Goal: Find specific page/section: Find specific page/section

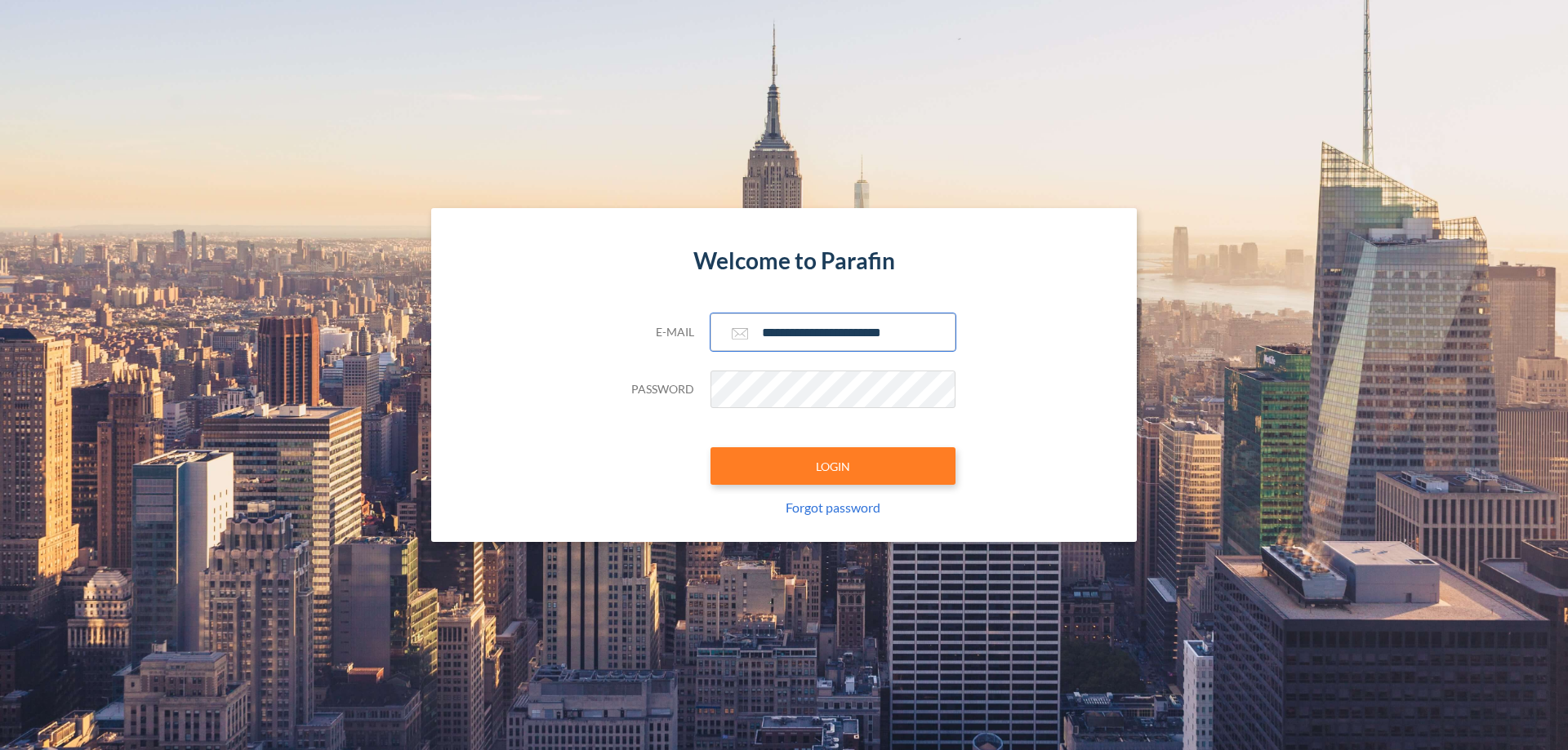
type input "**********"
click at [833, 466] on button "LOGIN" at bounding box center [833, 466] width 245 height 38
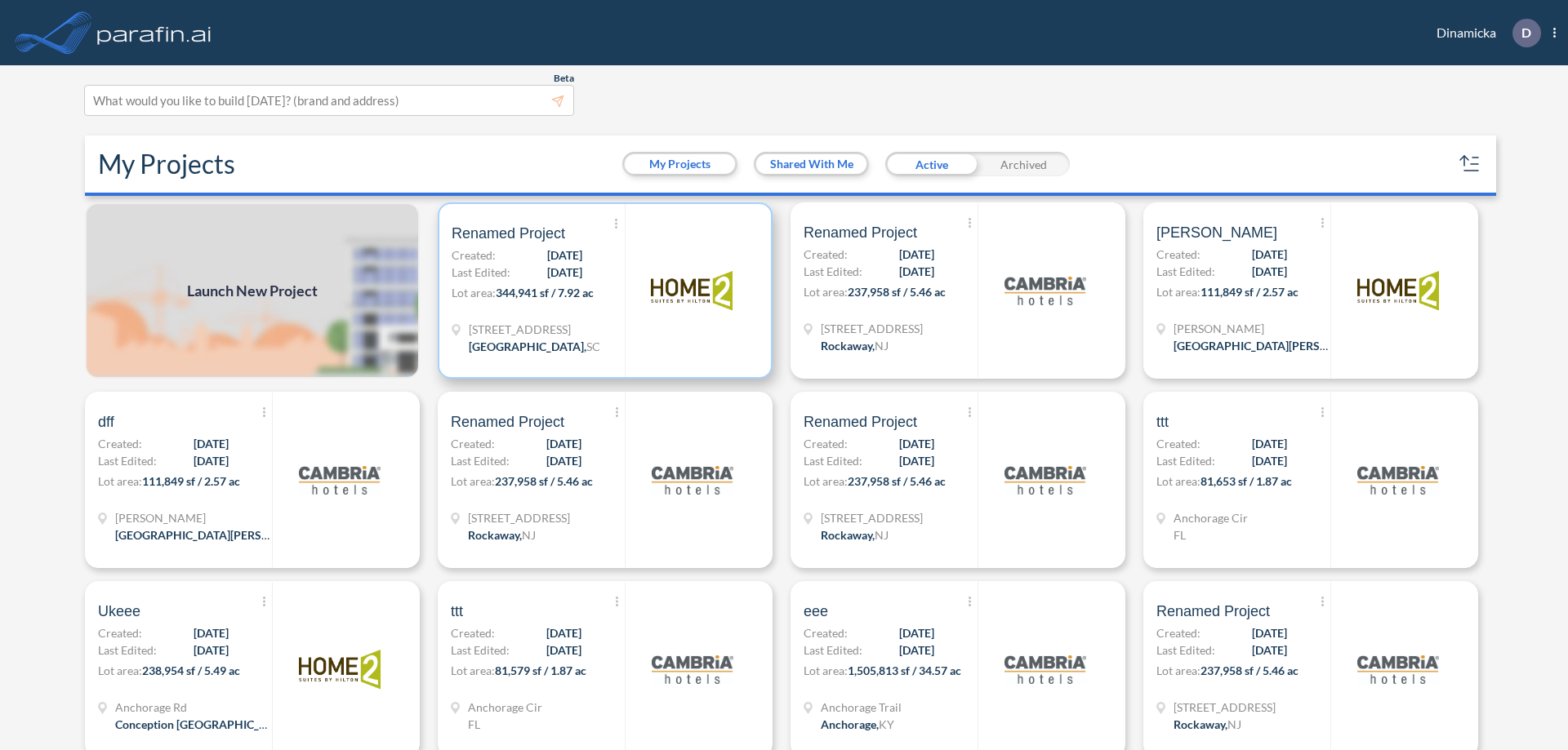
scroll to position [4, 0]
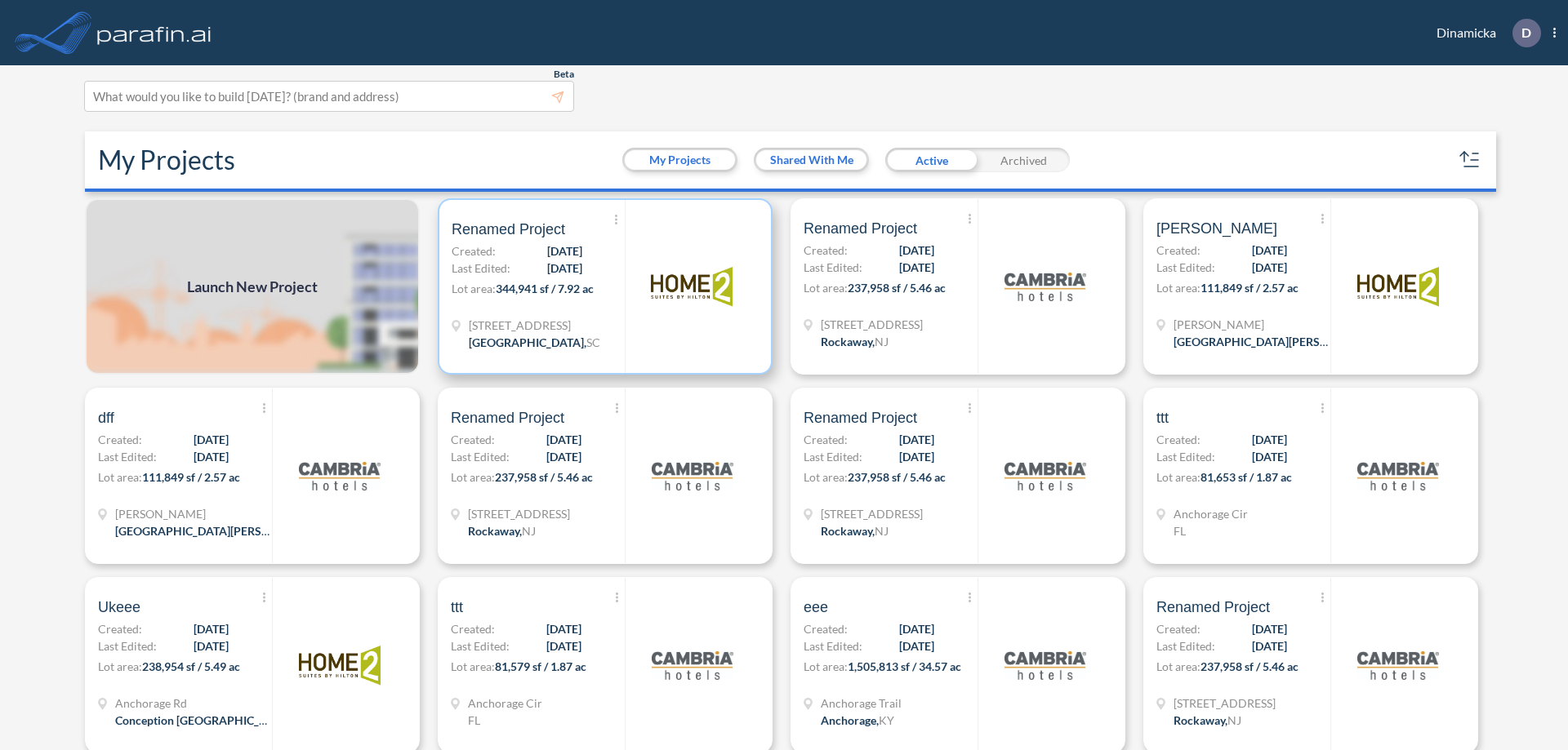
click at [602, 287] on p "Lot area: 344,941 sf / 7.92 ac" at bounding box center [538, 292] width 173 height 24
